Goal: Information Seeking & Learning: Learn about a topic

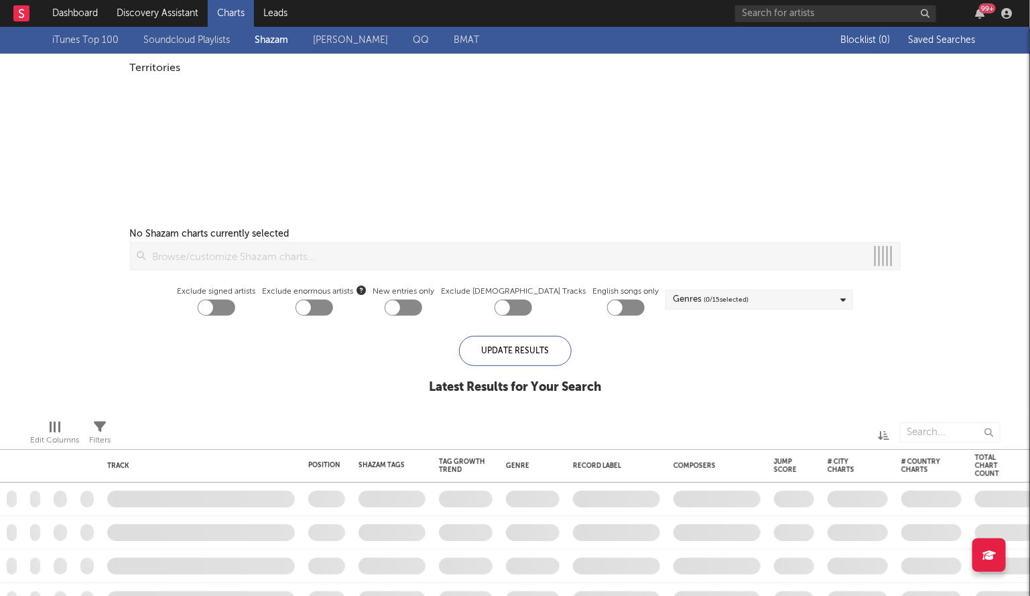
checkbox input "true"
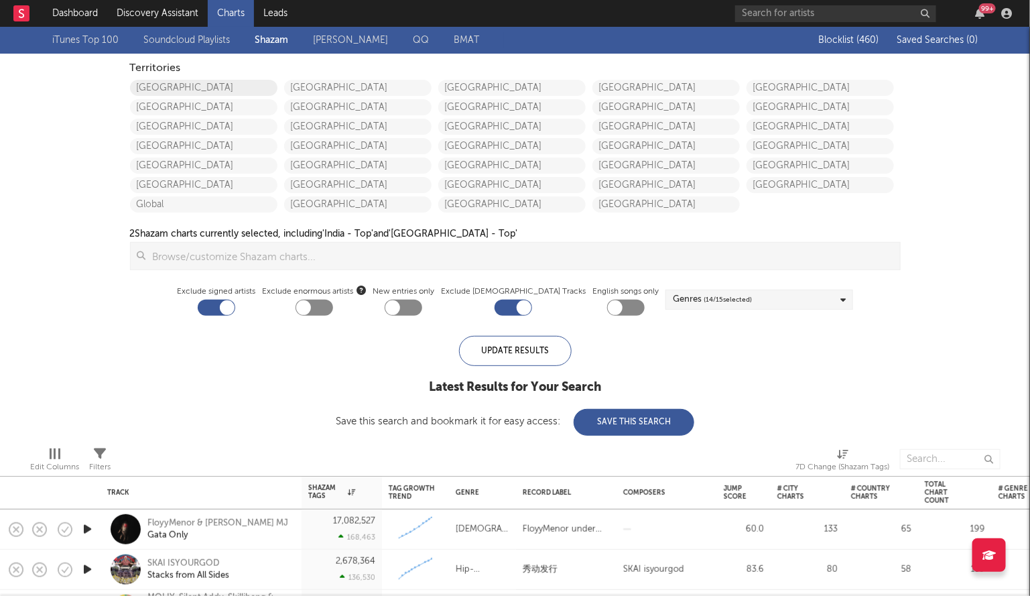
click at [232, 86] on link "United States" at bounding box center [203, 88] width 147 height 16
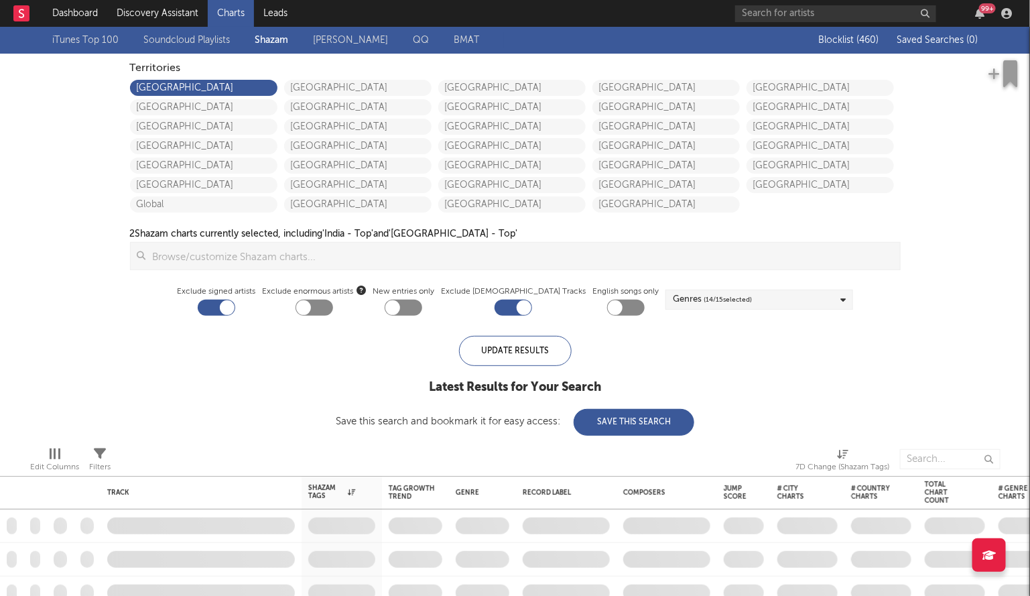
checkbox input "true"
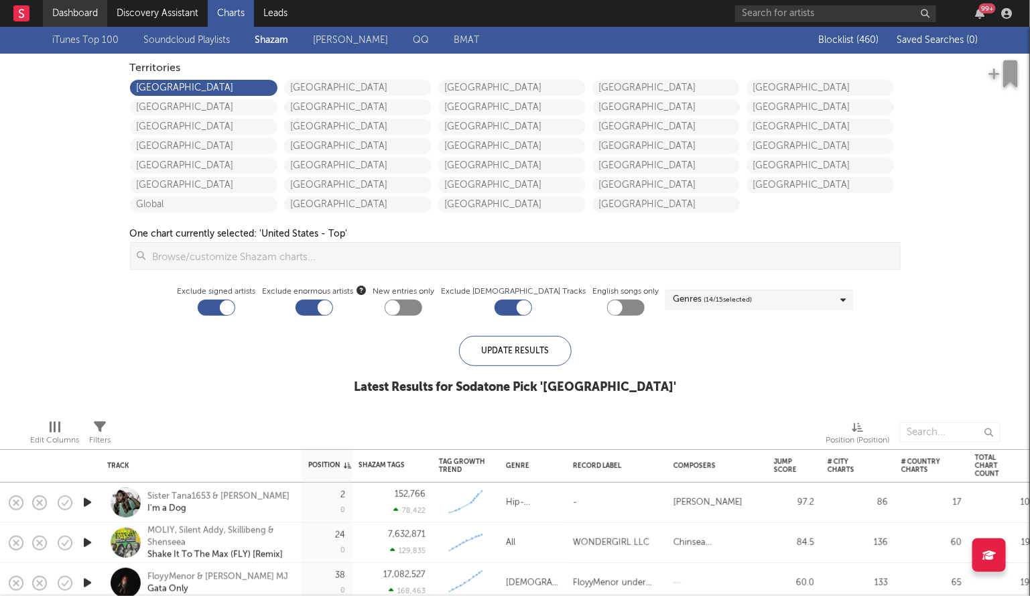
click at [77, 6] on link "Dashboard" at bounding box center [75, 13] width 64 height 27
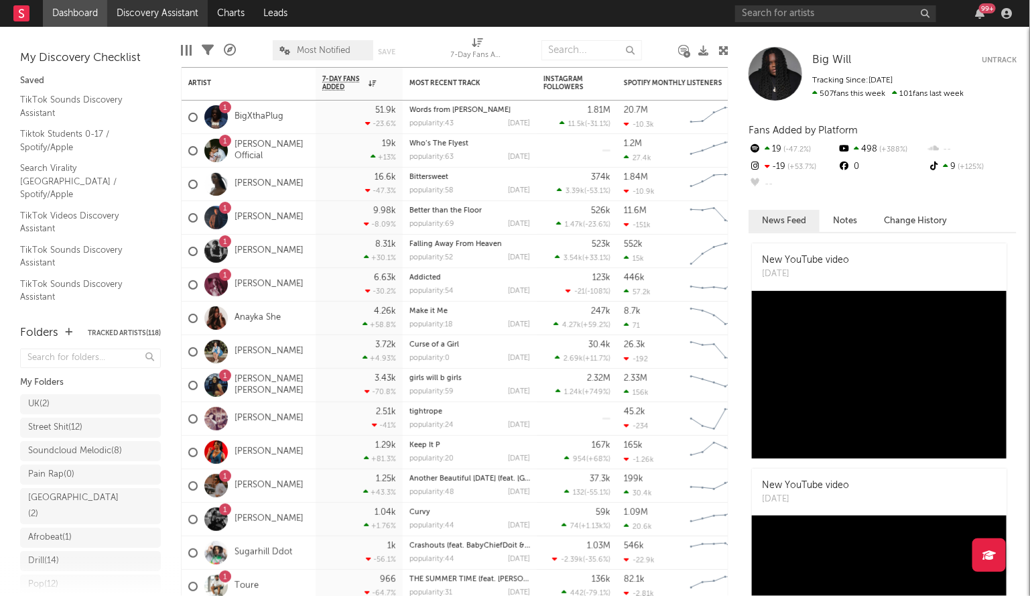
click at [144, 13] on link "Discovery Assistant" at bounding box center [157, 13] width 101 height 27
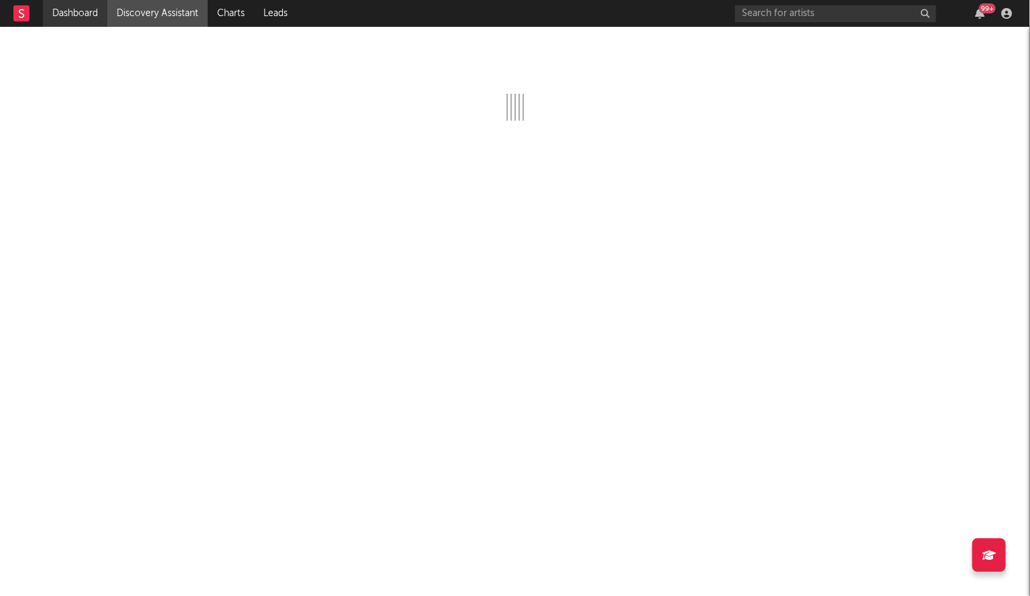
click at [81, 15] on link "Dashboard" at bounding box center [75, 13] width 64 height 27
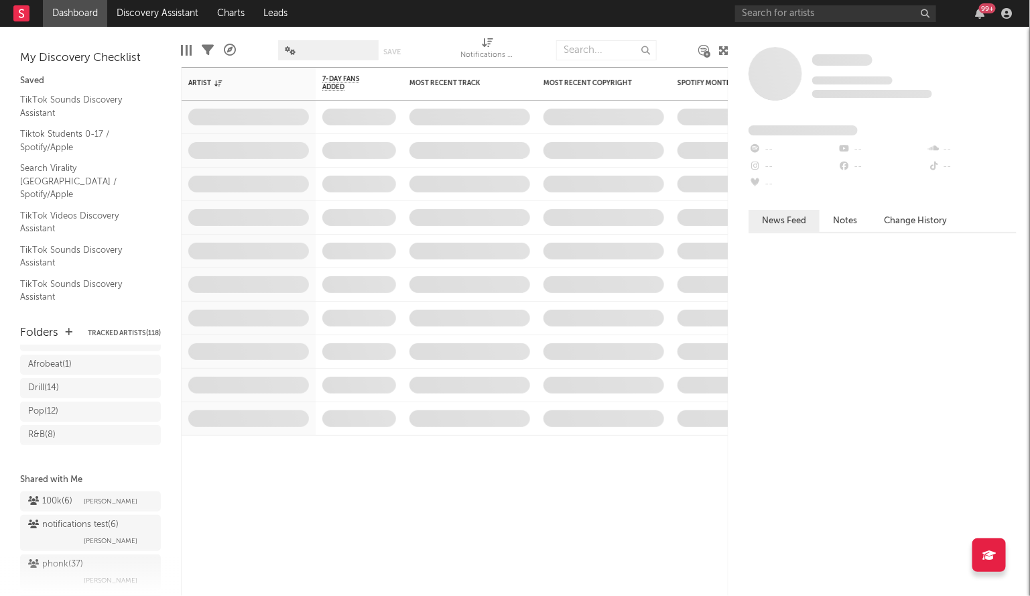
scroll to position [247, 0]
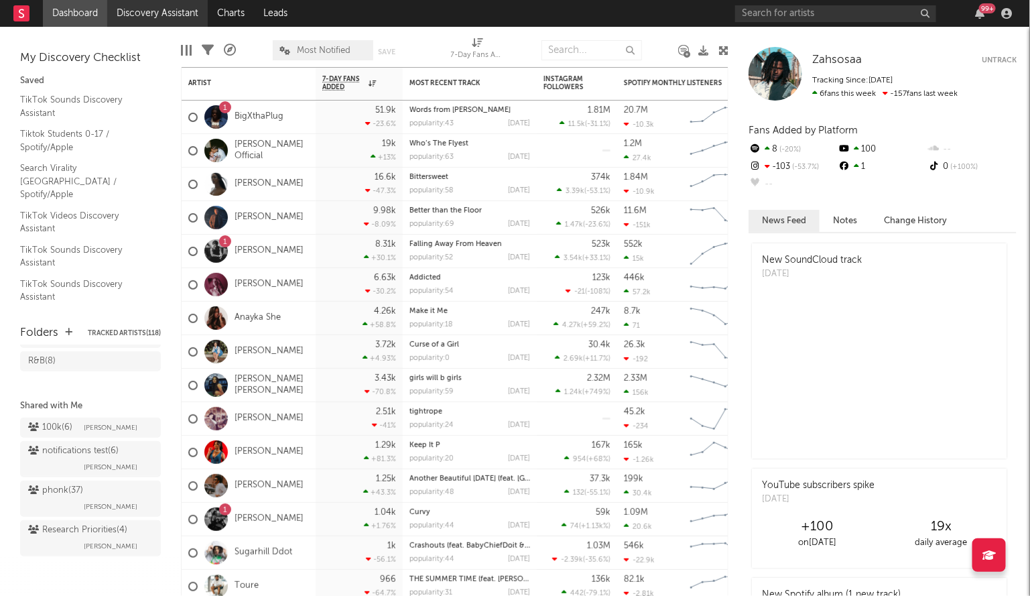
click at [145, 11] on link "Discovery Assistant" at bounding box center [157, 13] width 101 height 27
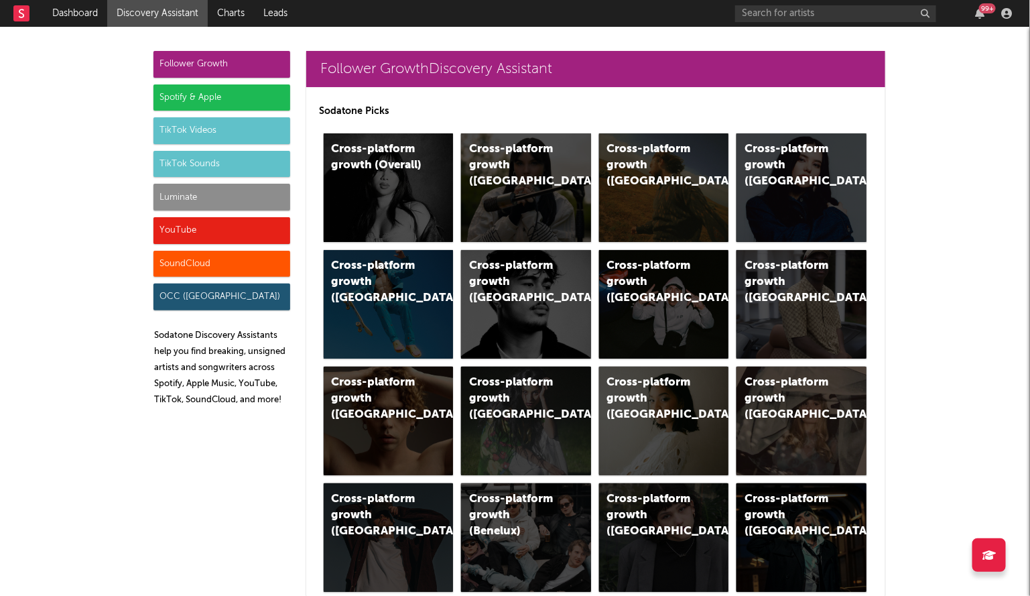
click at [211, 187] on div "Luminate" at bounding box center [221, 197] width 137 height 27
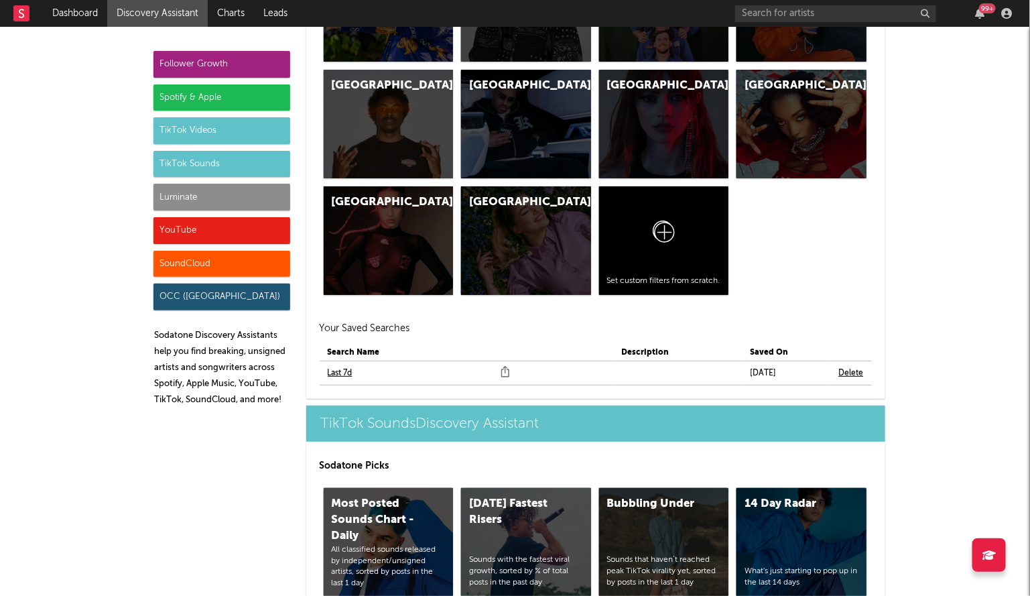
scroll to position [6112, 0]
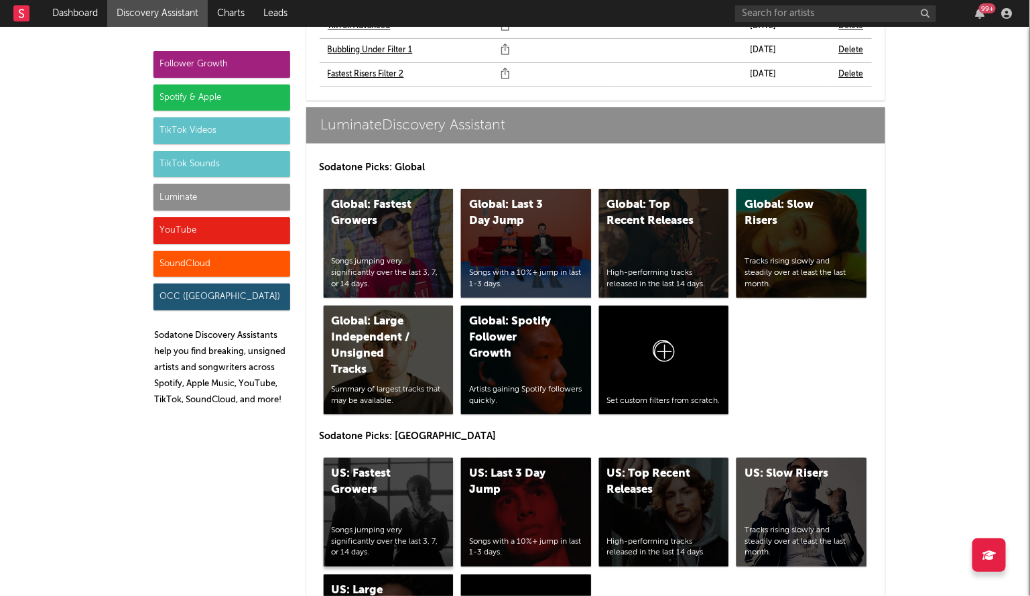
click at [407, 466] on div "US: Fastest Growers" at bounding box center [377, 482] width 91 height 32
click at [631, 466] on div "US: Top Recent Releases" at bounding box center [652, 482] width 91 height 32
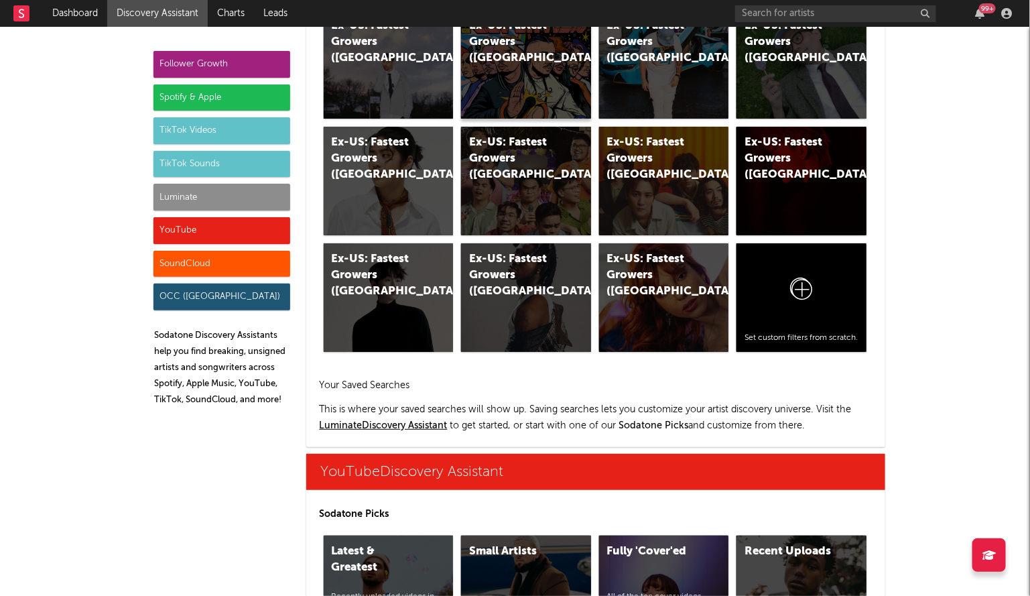
scroll to position [7726, 0]
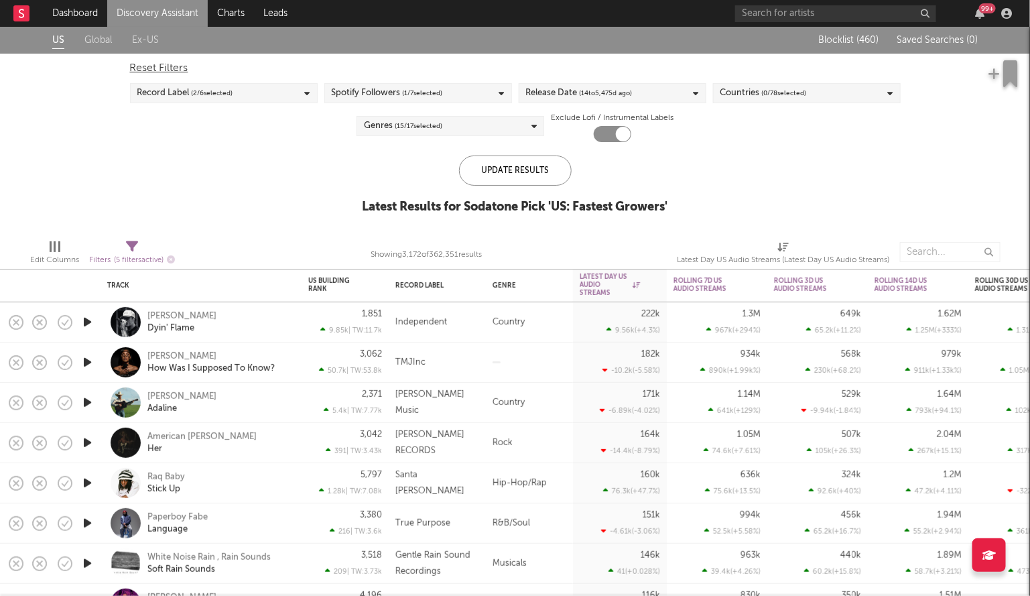
click at [609, 90] on span "( 14 to 5,475 d ago)" at bounding box center [606, 93] width 53 height 16
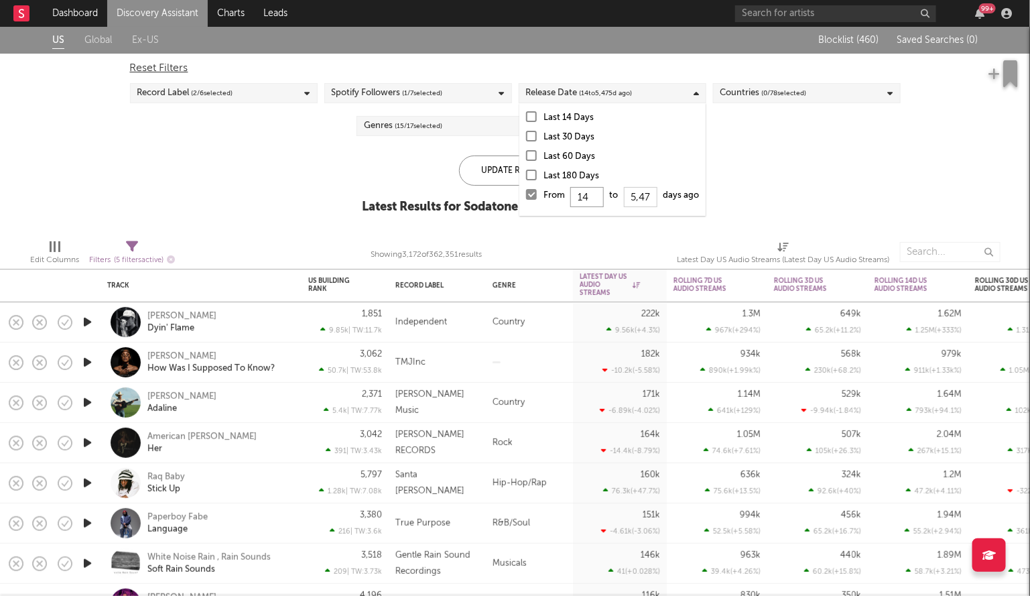
click at [590, 198] on input "14" at bounding box center [587, 197] width 34 height 20
type input "1"
type input "0"
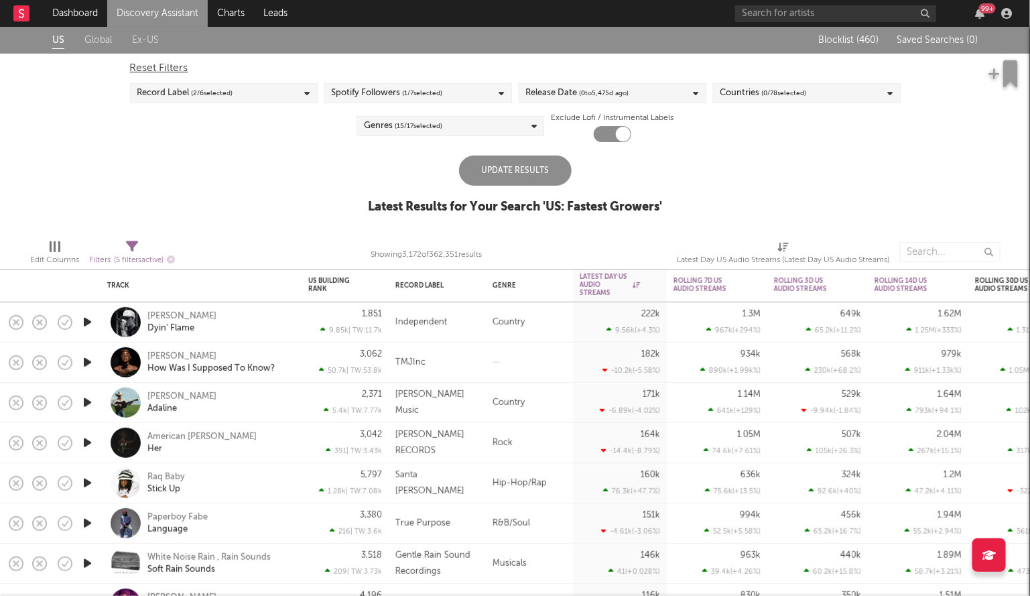
click at [491, 155] on div "US Global Ex-US Blocklist ( 460 ) Saved Searches ( 0 ) Reset Filters Record Lab…" at bounding box center [515, 128] width 1030 height 202
click at [504, 178] on div "Update Results" at bounding box center [515, 170] width 113 height 30
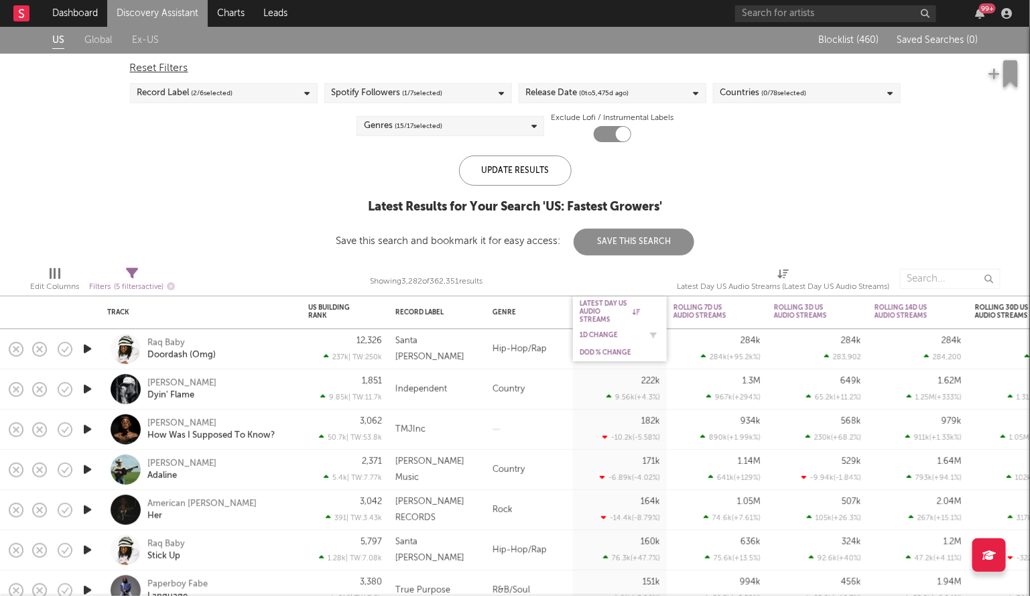
click at [598, 334] on div "1D Change" at bounding box center [610, 335] width 60 height 8
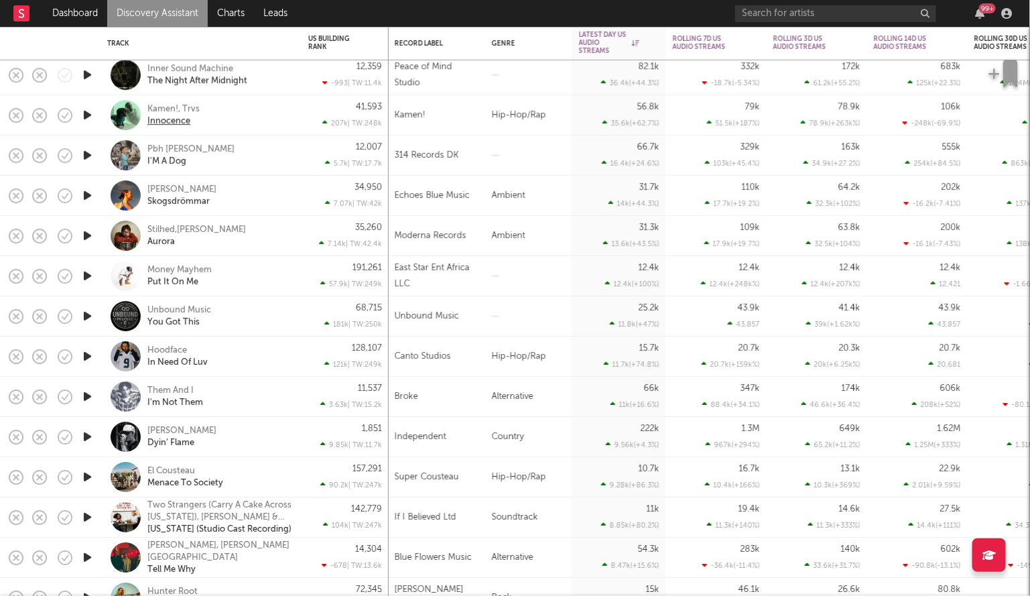
click at [168, 121] on div "Innocence" at bounding box center [168, 121] width 43 height 12
click at [170, 162] on div "I'M A Dog" at bounding box center [166, 161] width 39 height 12
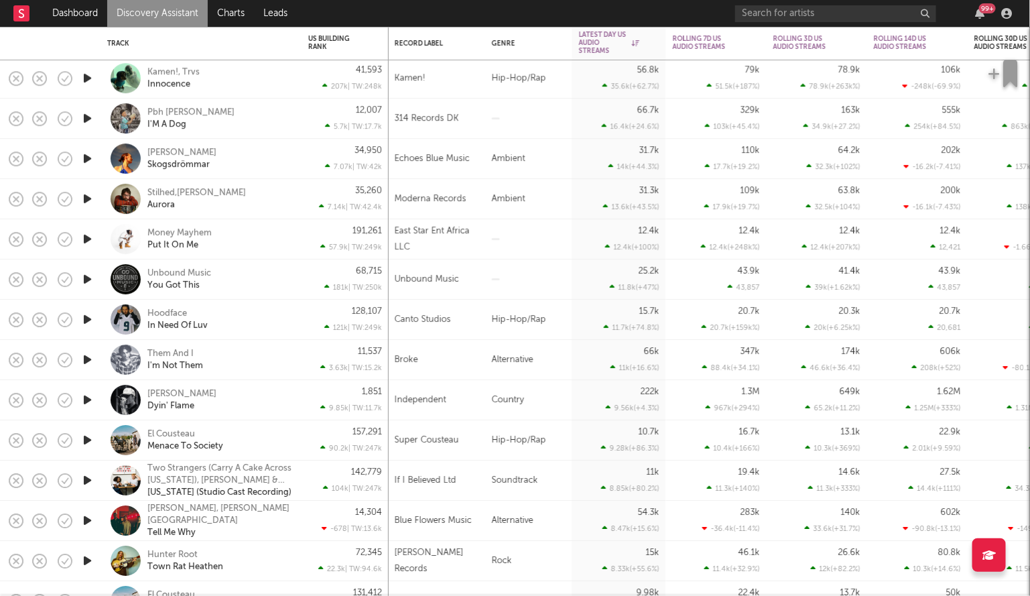
click at [86, 320] on icon "button" at bounding box center [87, 319] width 14 height 17
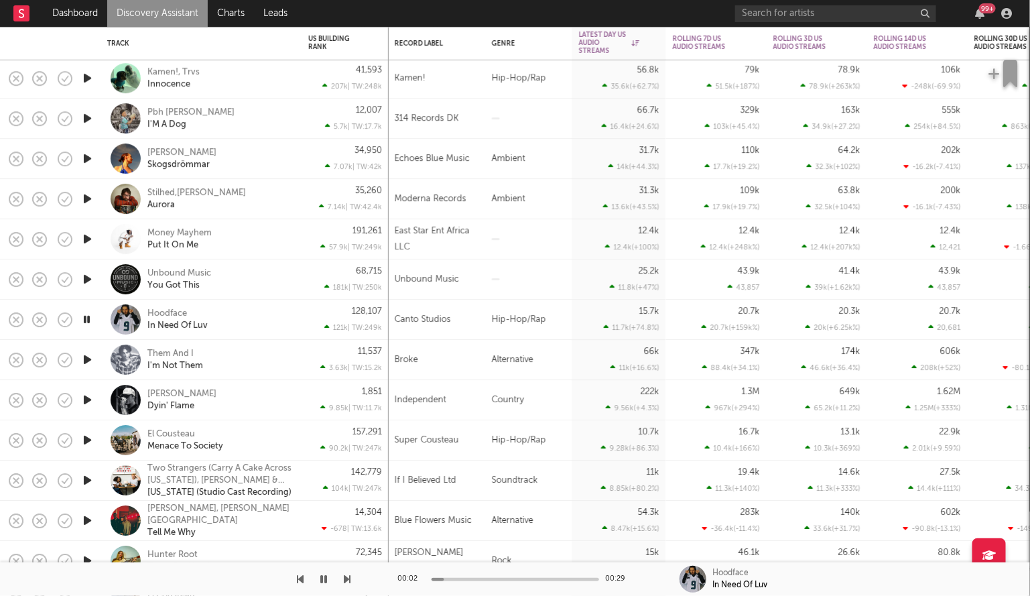
click at [86, 320] on icon "button" at bounding box center [86, 319] width 13 height 17
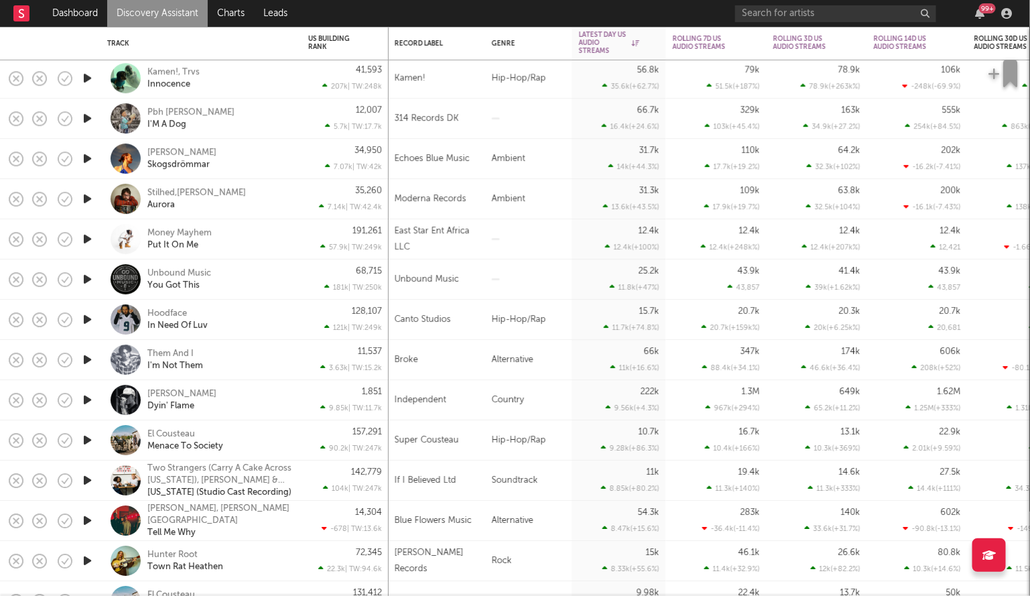
click at [88, 233] on icon "button" at bounding box center [87, 239] width 14 height 17
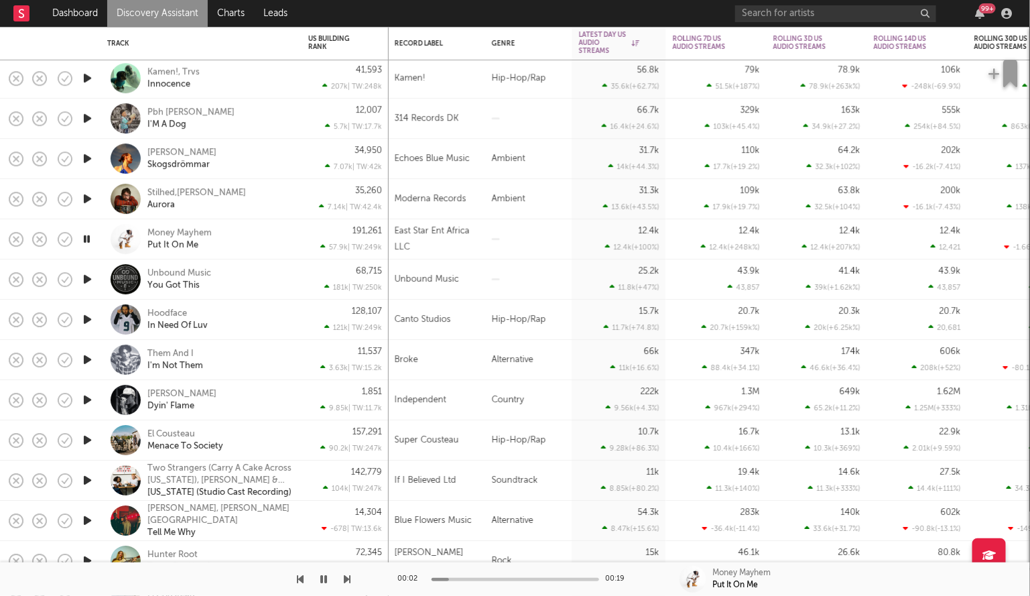
click at [88, 233] on icon "button" at bounding box center [86, 239] width 13 height 17
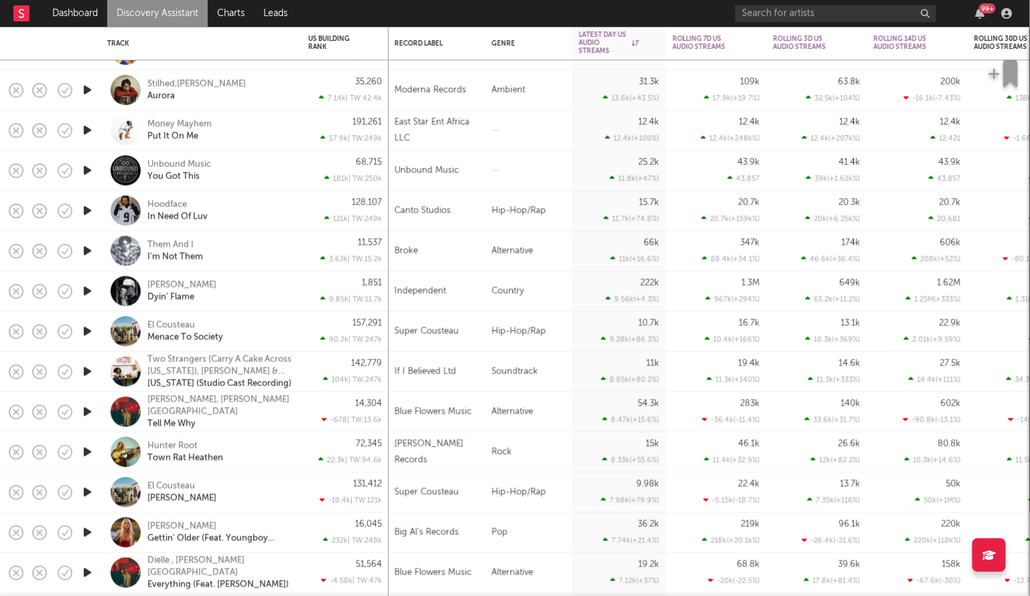
click at [85, 338] on icon "button" at bounding box center [87, 331] width 14 height 17
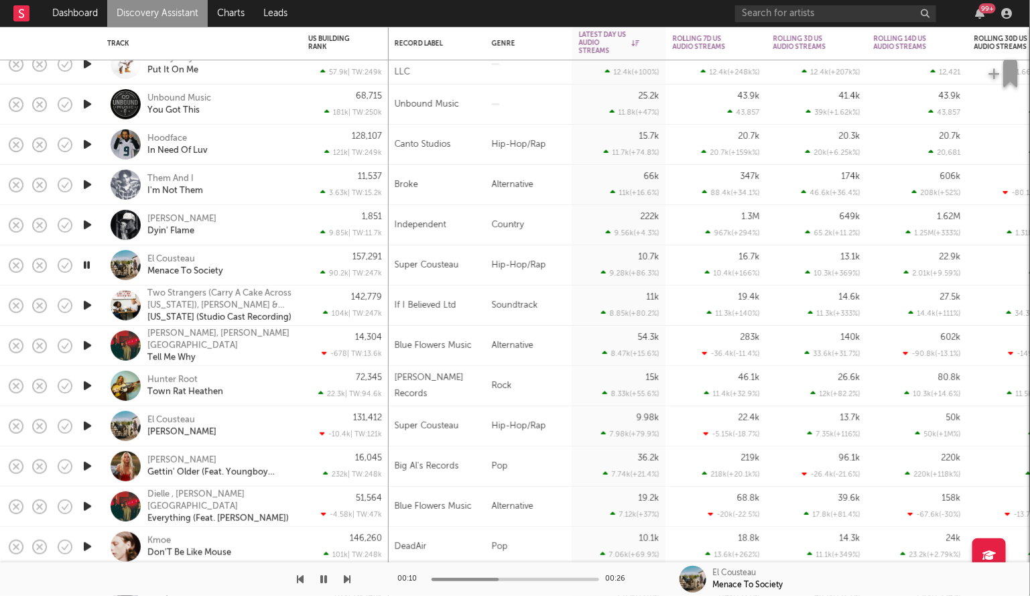
click at [85, 271] on icon "button" at bounding box center [86, 265] width 13 height 17
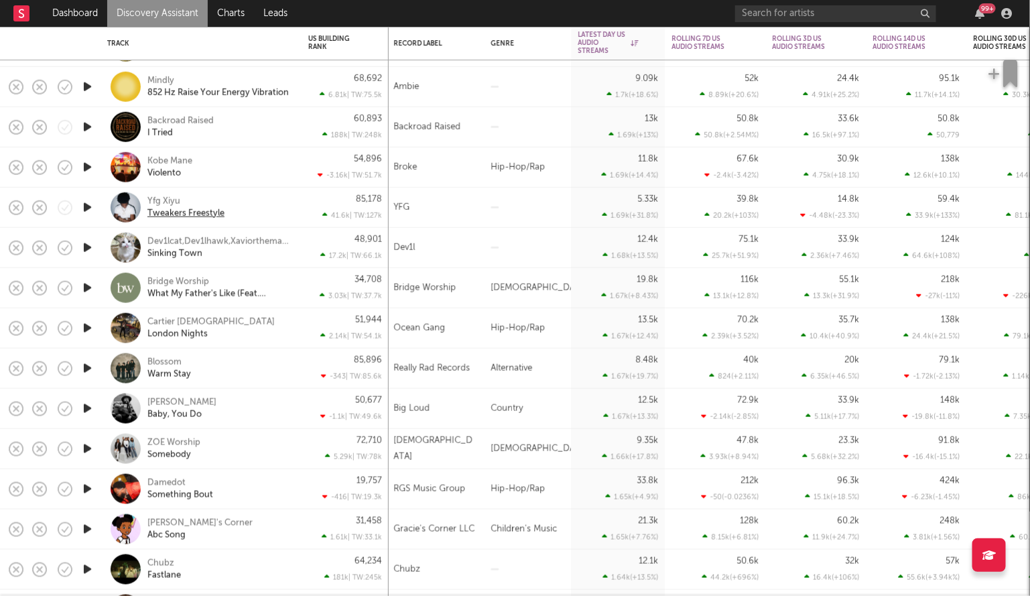
click at [172, 212] on div "Tweakers Freestyle" at bounding box center [185, 213] width 77 height 12
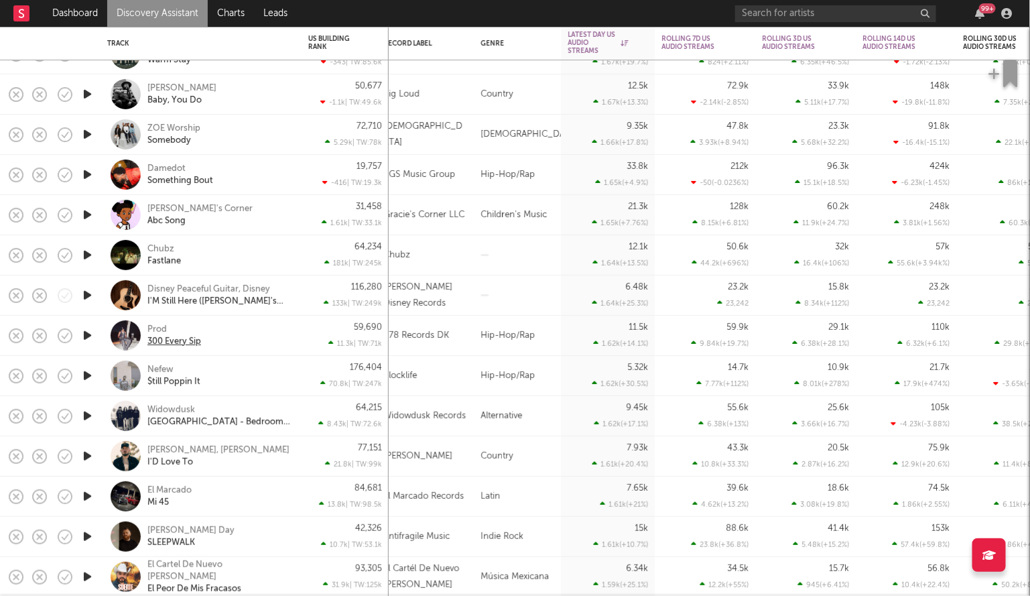
click at [172, 339] on div "300 Every Sip" at bounding box center [174, 342] width 54 height 12
click at [176, 383] on div "$till Poppin It" at bounding box center [173, 382] width 53 height 12
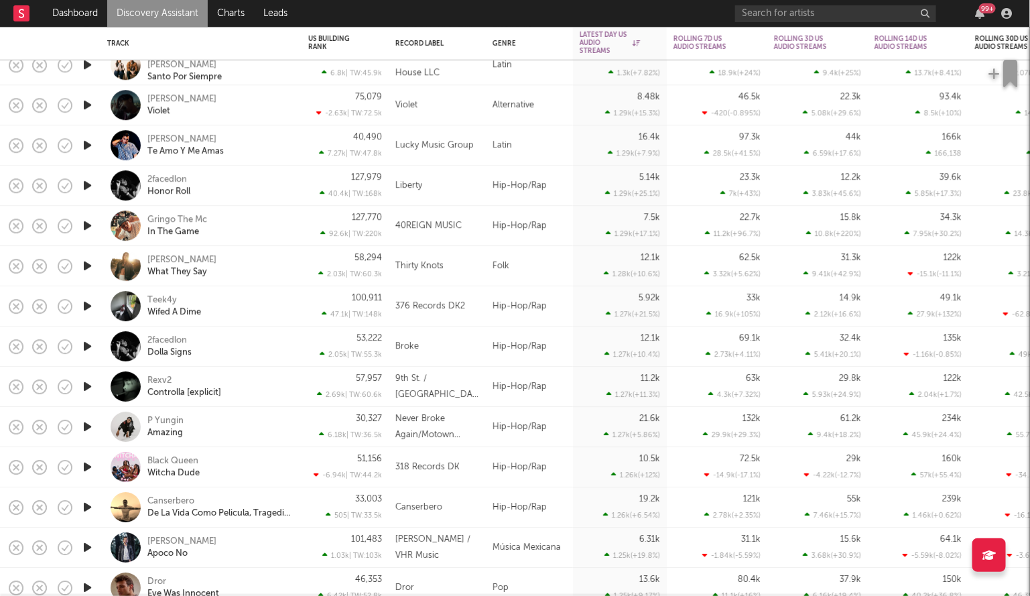
click at [88, 305] on icon "button" at bounding box center [87, 306] width 14 height 17
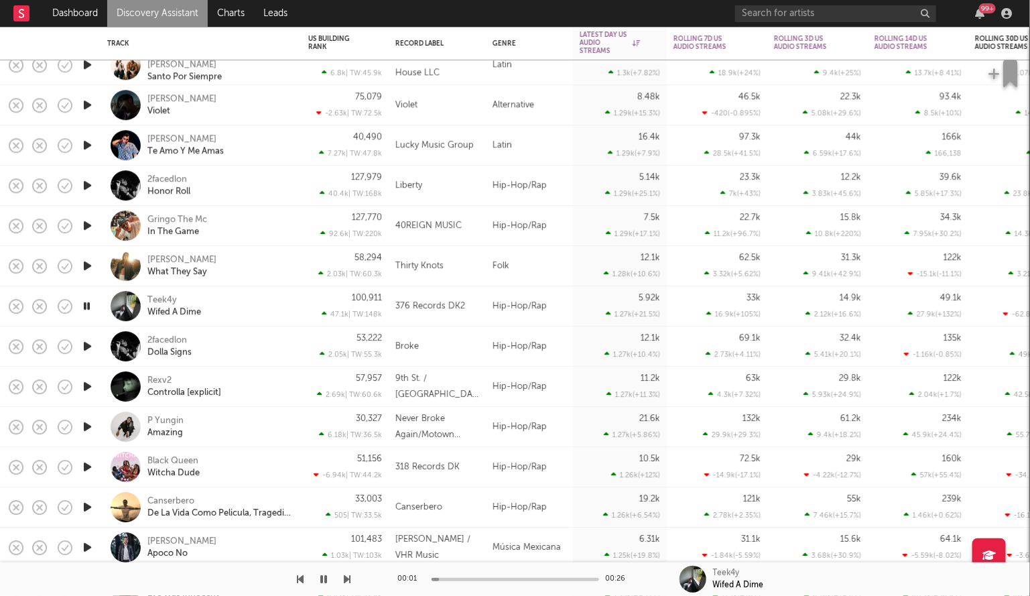
click at [88, 305] on icon "button" at bounding box center [86, 306] width 13 height 17
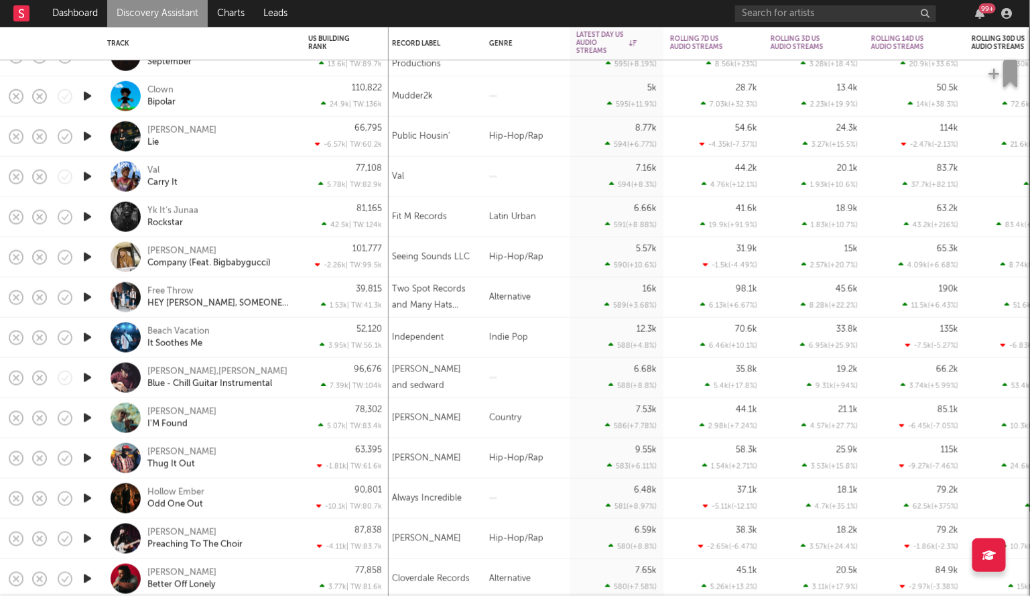
click at [88, 175] on icon "button" at bounding box center [87, 176] width 14 height 17
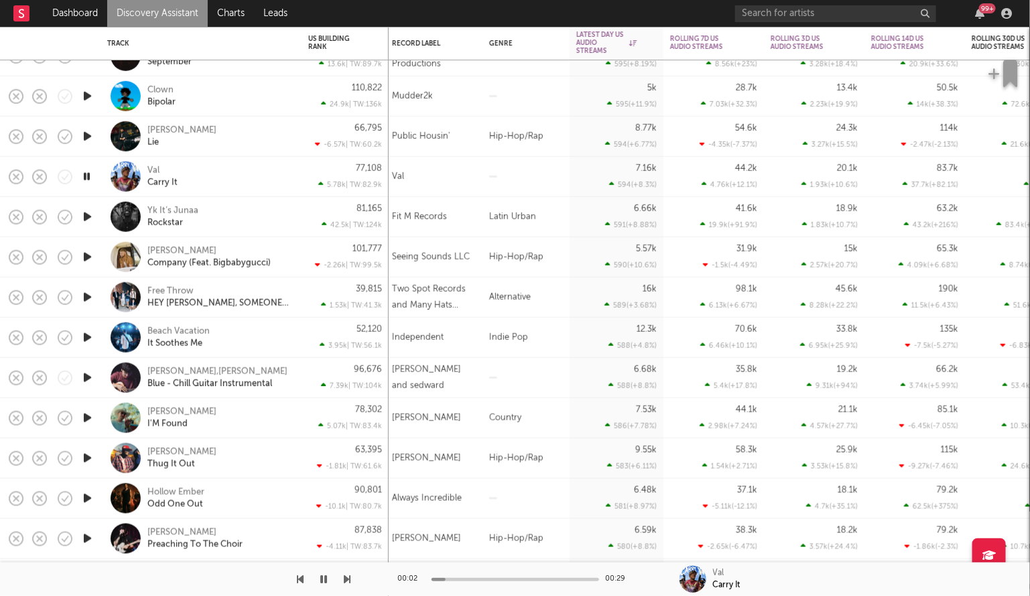
click at [88, 176] on icon "button" at bounding box center [86, 176] width 13 height 17
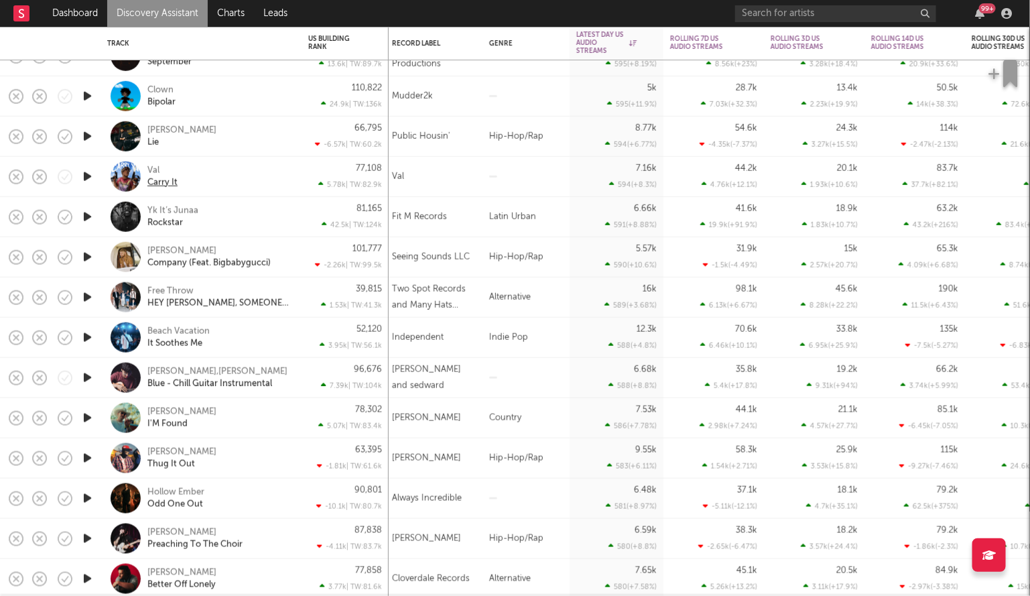
click at [160, 180] on div "Carry It" at bounding box center [162, 182] width 30 height 12
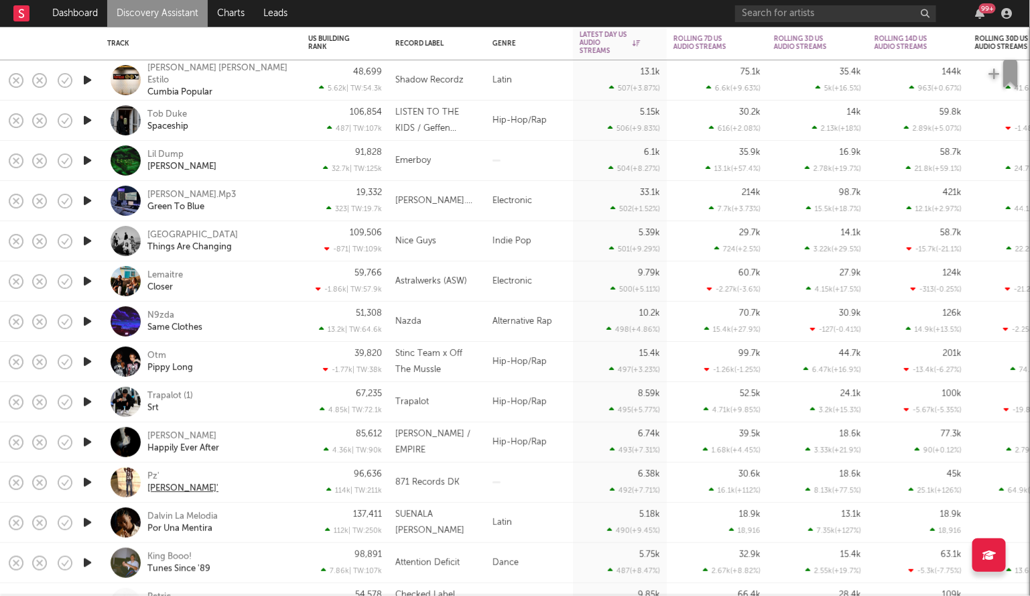
click at [164, 486] on div "Hedis Bussin'" at bounding box center [182, 489] width 71 height 12
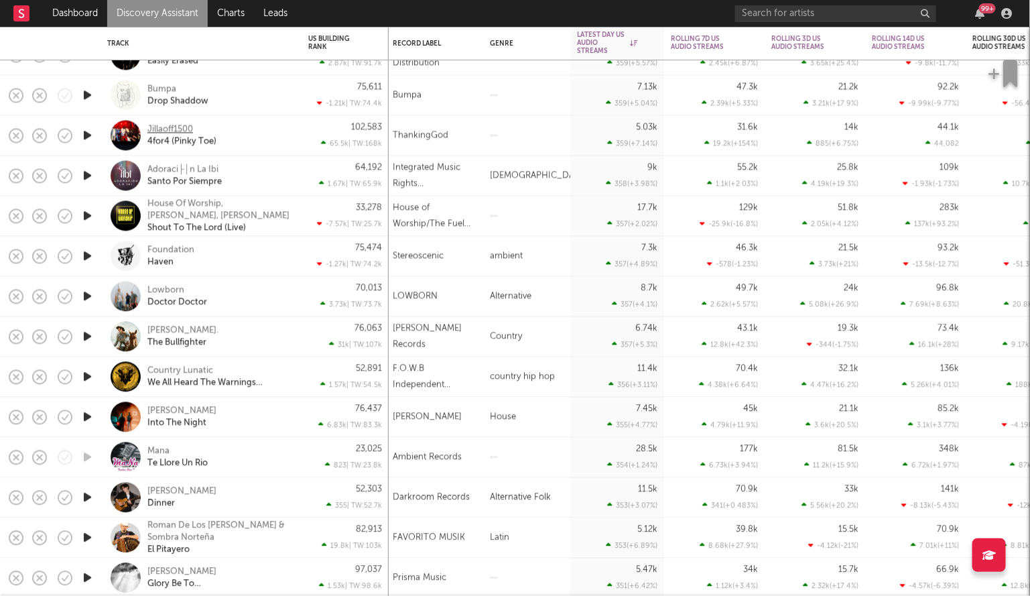
click at [182, 129] on div "Jillaoff1500" at bounding box center [170, 129] width 46 height 12
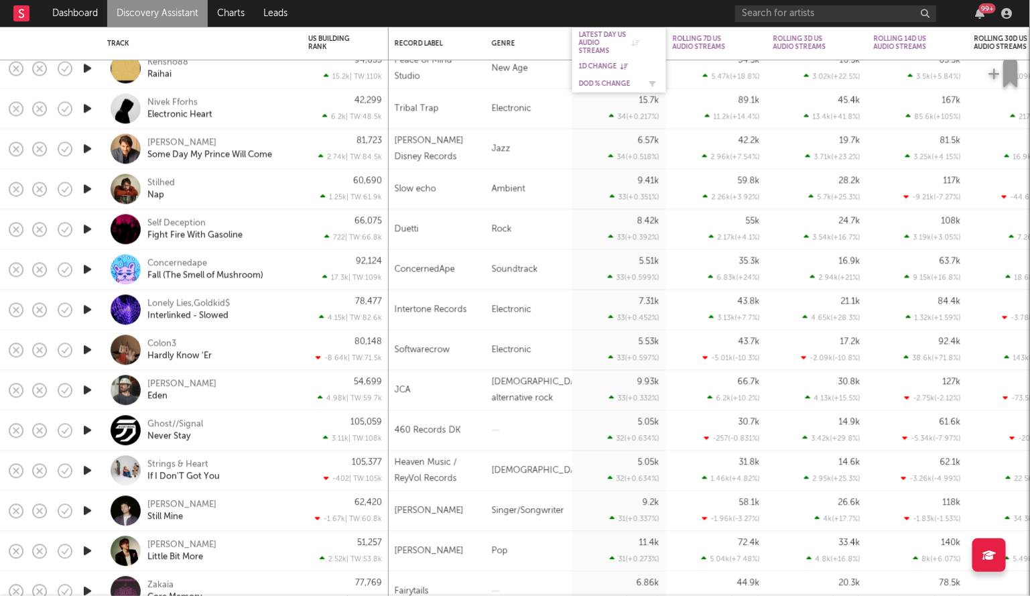
click at [597, 82] on div "DoD % Change" at bounding box center [609, 84] width 60 height 8
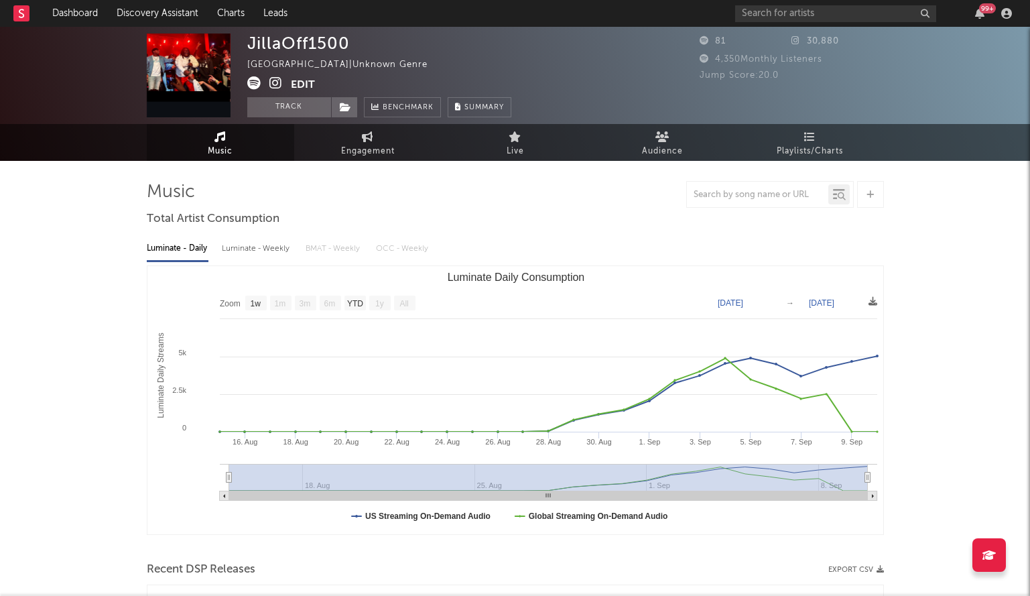
select select "1w"
